Goal: Find specific page/section: Find specific page/section

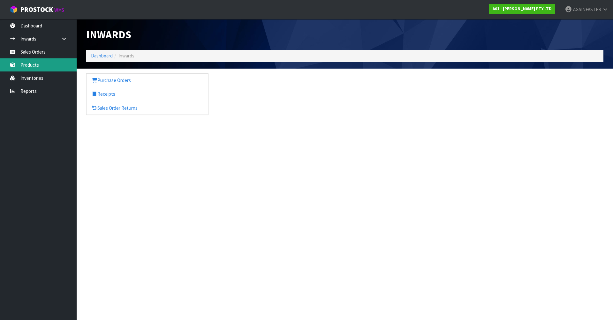
click at [35, 64] on link "Products" at bounding box center [38, 64] width 77 height 13
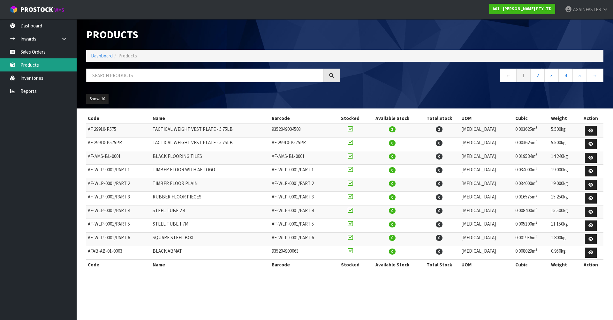
click at [69, 65] on link "Products" at bounding box center [38, 64] width 77 height 13
click at [111, 69] on input "text" at bounding box center [204, 76] width 237 height 14
paste input "1009-VB02-1500"
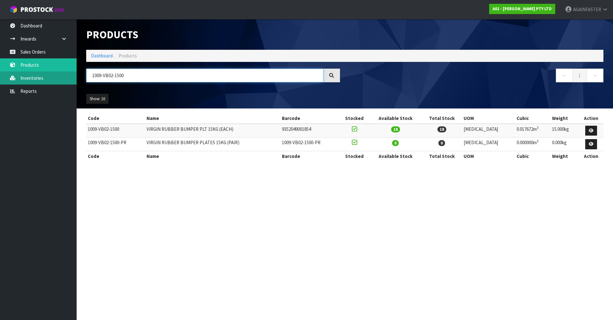
drag, startPoint x: 130, startPoint y: 76, endPoint x: 71, endPoint y: 74, distance: 58.7
click at [71, 74] on body "Toggle navigation ProStock WMS A01 - [PERSON_NAME] PTY LTD AGAINFASTER Logout D…" at bounding box center [306, 160] width 613 height 320
paste input "0"
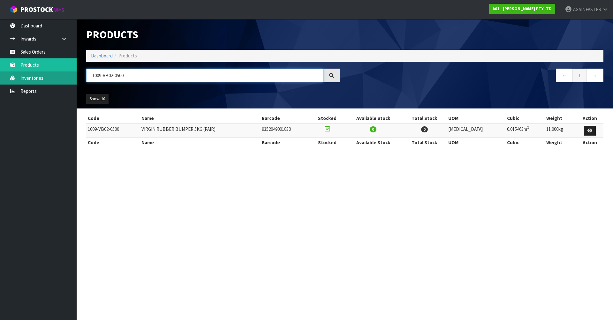
drag, startPoint x: 148, startPoint y: 71, endPoint x: 71, endPoint y: 73, distance: 77.3
click at [71, 73] on body "Toggle navigation ProStock WMS A01 - [PERSON_NAME] PTY LTD AGAINFASTER Logout D…" at bounding box center [306, 160] width 613 height 320
paste input "10"
drag, startPoint x: 122, startPoint y: 77, endPoint x: 89, endPoint y: 77, distance: 32.9
click at [89, 77] on input "1009-VB02-1000" at bounding box center [204, 76] width 237 height 14
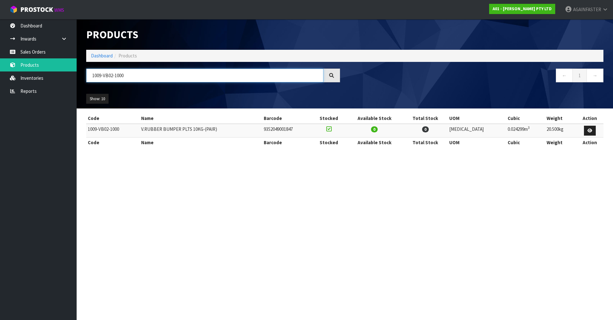
drag, startPoint x: 141, startPoint y: 78, endPoint x: 90, endPoint y: 75, distance: 51.1
click at [90, 75] on input "1009-VB02-1000" at bounding box center [204, 76] width 237 height 14
paste input "5"
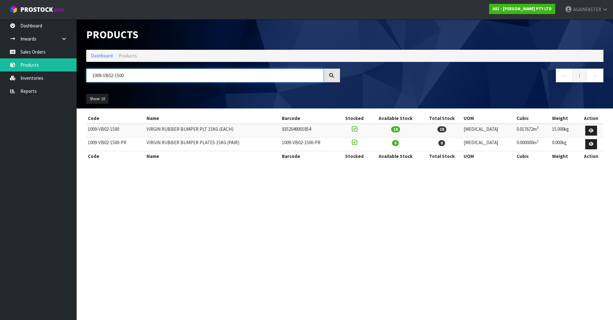
drag, startPoint x: 158, startPoint y: 79, endPoint x: 83, endPoint y: 76, distance: 75.0
click at [83, 76] on div "1009-VB02-1500" at bounding box center [212, 78] width 263 height 19
paste input "20"
drag, startPoint x: 138, startPoint y: 85, endPoint x: 137, endPoint y: 79, distance: 6.1
click at [137, 84] on div "1009-VB02-2000" at bounding box center [212, 78] width 263 height 19
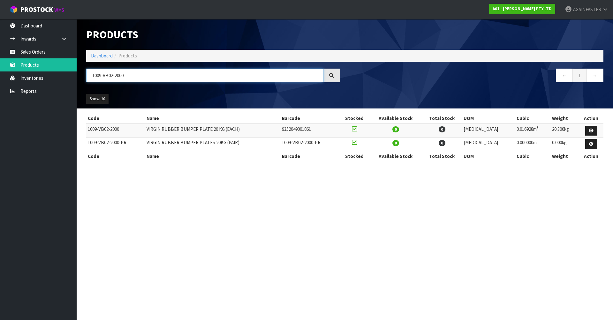
drag, startPoint x: 137, startPoint y: 79, endPoint x: 78, endPoint y: 75, distance: 59.1
click at [78, 75] on header "Products Import Products Drop file here to import csv template Dashboard Produc…" at bounding box center [345, 63] width 536 height 89
paste input "500)"
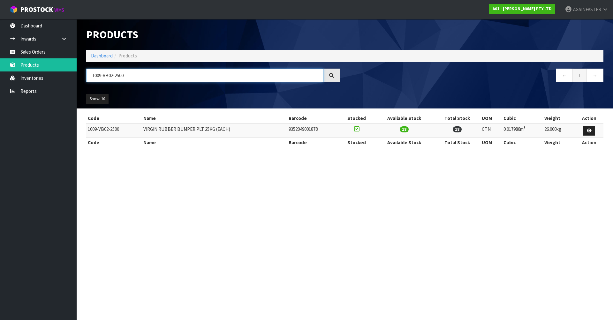
type input "1009-VB02-2500"
